Goal: Transaction & Acquisition: Purchase product/service

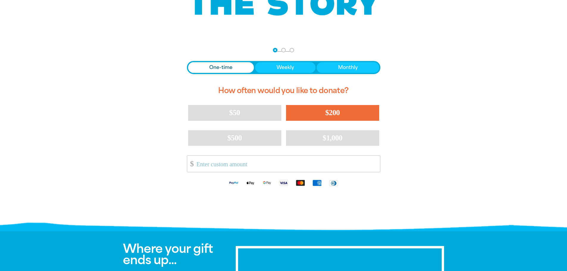
click at [325, 105] on button "$200" at bounding box center [332, 112] width 93 height 15
select select "AU"
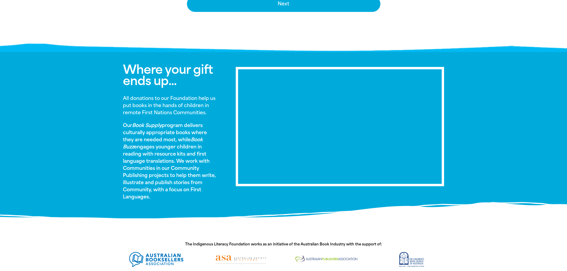
scroll to position [360, 0]
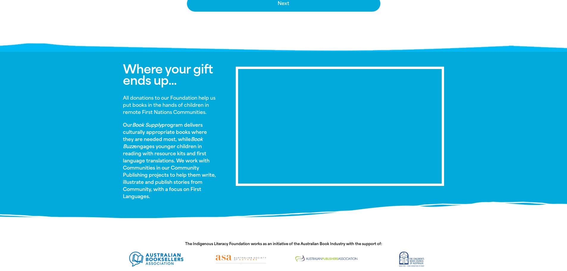
drag, startPoint x: 153, startPoint y: 201, endPoint x: 116, endPoint y: 93, distance: 114.0
click at [116, 93] on div "Where your gift ends up... All donations to our Foundation help us put books in…" at bounding box center [170, 135] width 113 height 142
copy div "All donations to our Foundation help us put books in the hands of children in r…"
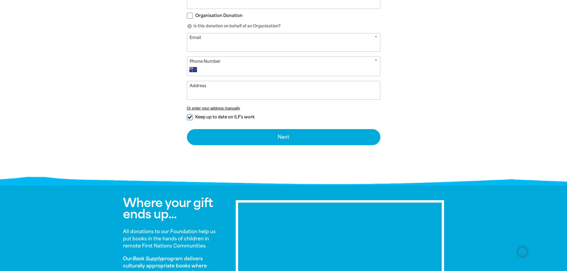
scroll to position [226, 0]
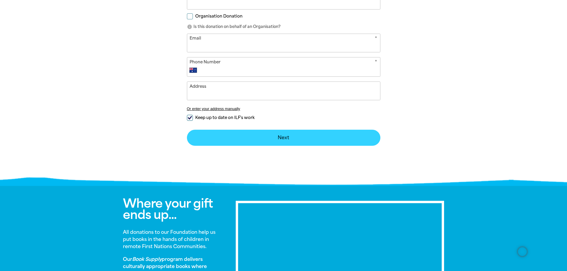
click at [256, 139] on button "Next chevron_right" at bounding box center [283, 138] width 193 height 16
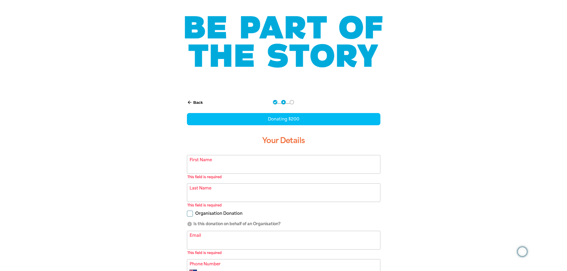
scroll to position [0, 0]
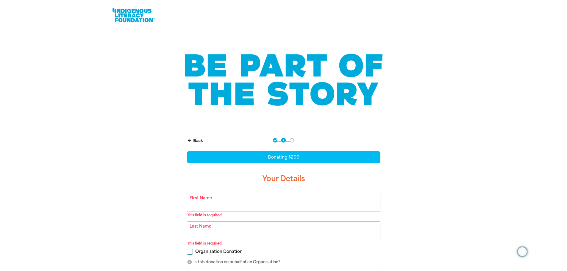
click at [137, 23] on link at bounding box center [133, 15] width 45 height 18
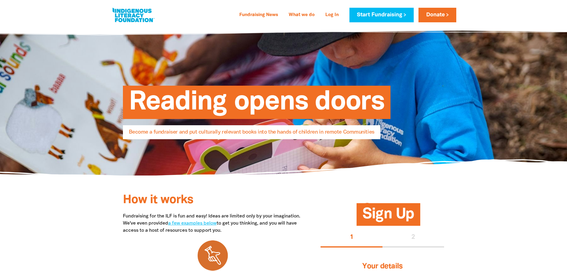
select select "AU"
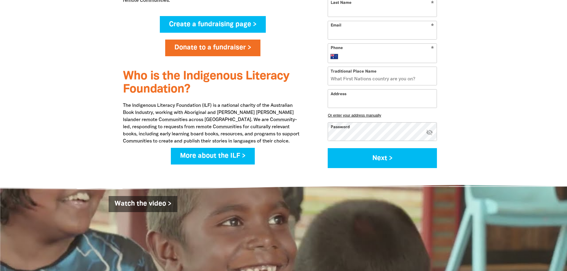
scroll to position [439, 0]
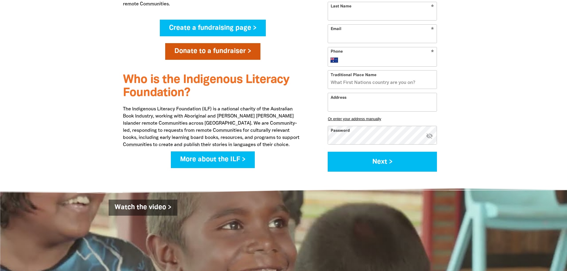
click at [181, 49] on link "Donate to a fundraiser >" at bounding box center [212, 51] width 95 height 17
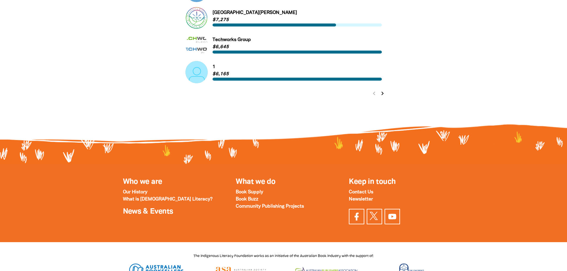
scroll to position [426, 0]
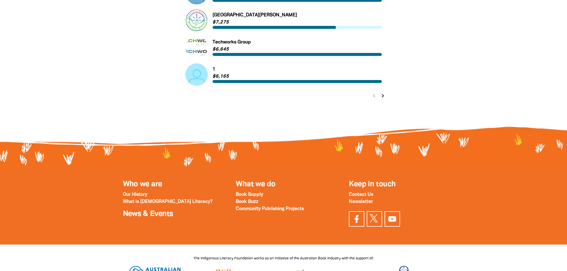
click at [384, 95] on icon "chevron_right" at bounding box center [382, 95] width 7 height 7
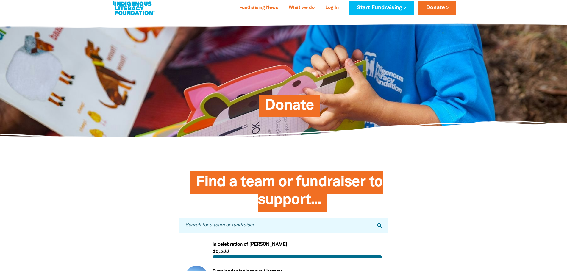
scroll to position [0, 0]
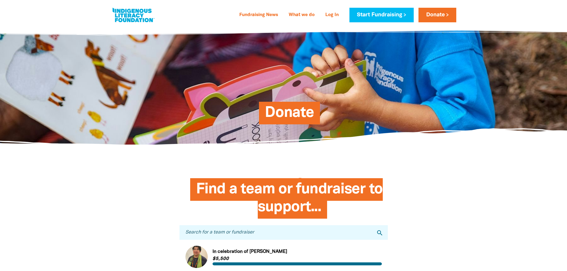
click at [194, 237] on input "Search for a team or fundraiser" at bounding box center [283, 232] width 208 height 15
type input "Immanuel"
select select "AU"
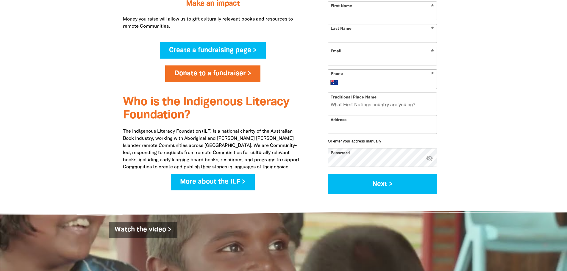
scroll to position [415, 0]
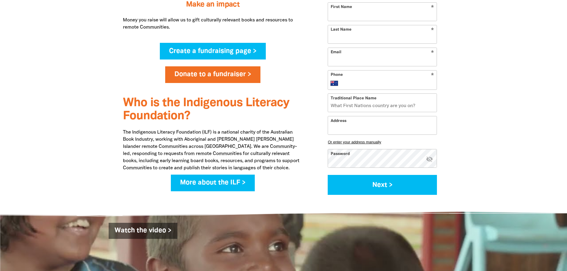
click at [201, 40] on div "Create a fundraising page > Donate to a fundraiser >" at bounding box center [213, 64] width 180 height 48
click at [201, 45] on link "Create a fundraising page >" at bounding box center [213, 51] width 106 height 17
select select "AU"
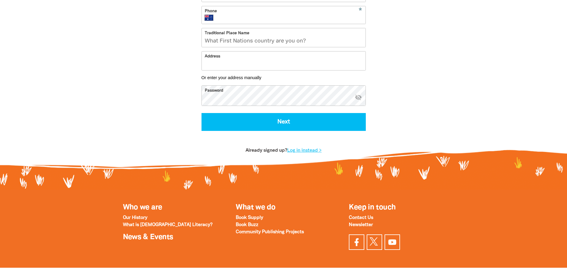
scroll to position [244, 0]
select select "AU"
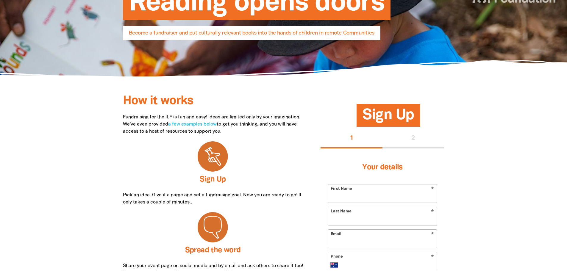
scroll to position [72, 0]
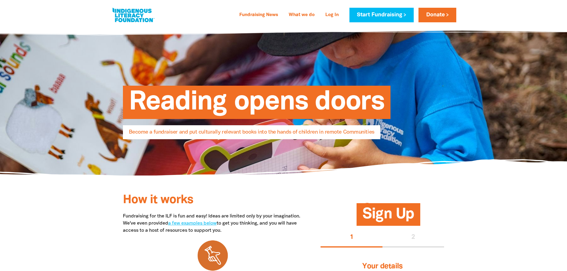
select select "AU"
